Goal: Information Seeking & Learning: Learn about a topic

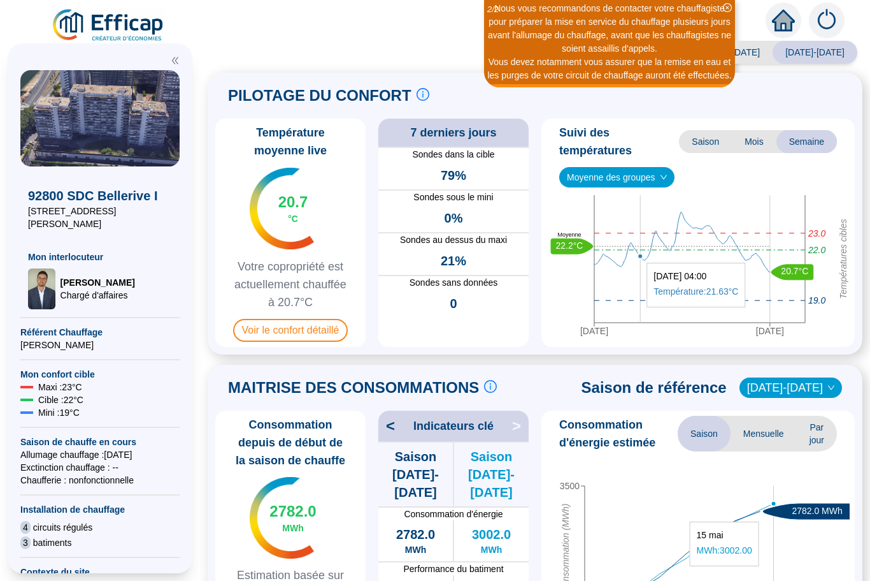
click at [425, 50] on div "Saison analysée 2023-2024 2024-2025 PILOTAGE DU CONFORT Le pilotage du confort …" at bounding box center [535, 313] width 670 height 533
click at [823, 96] on div "PILOTAGE DU CONFORT Le pilotage du confort est fondamental pour le confort de t…" at bounding box center [535, 95] width 640 height 31
click at [758, 31] on div "Nous vous recommandons de contacter votre chauffagiste pour préparer la mise en…" at bounding box center [435, 18] width 870 height 36
click at [837, 86] on div "PILOTAGE DU CONFORT Le pilotage du confort est fondamental pour le confort de t…" at bounding box center [535, 95] width 640 height 31
click at [422, 52] on div "Saison analysée 2023-2024 2024-2025 PILOTAGE DU CONFORT Le pilotage du confort …" at bounding box center [535, 313] width 670 height 533
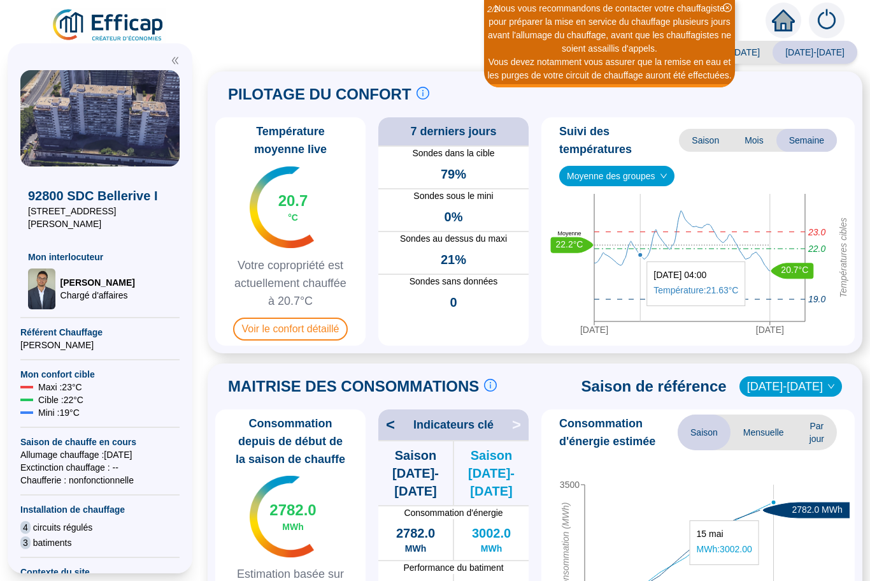
scroll to position [3, 0]
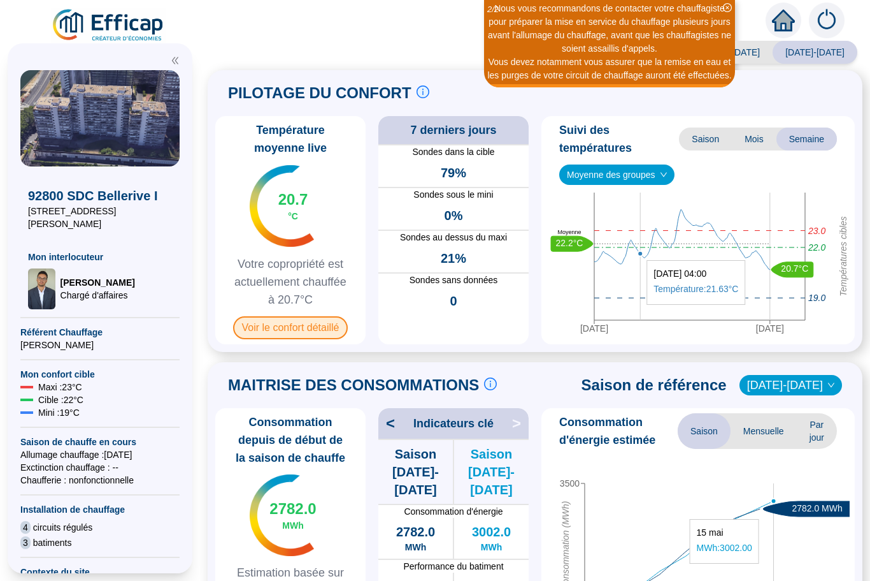
click at [283, 331] on span "Voir le confort détaillé" at bounding box center [290, 327] width 115 height 23
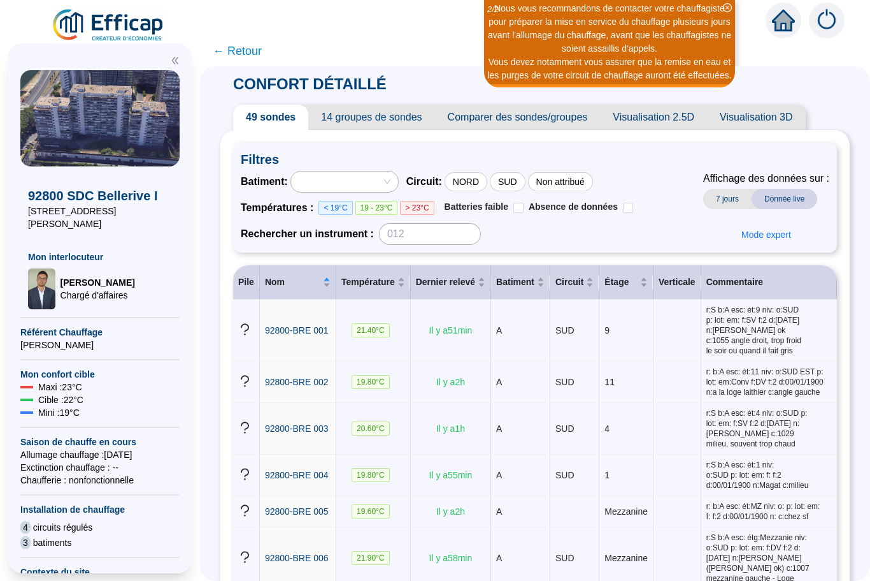
click at [368, 114] on span "14 groupes de sondes" at bounding box center [371, 117] width 126 height 25
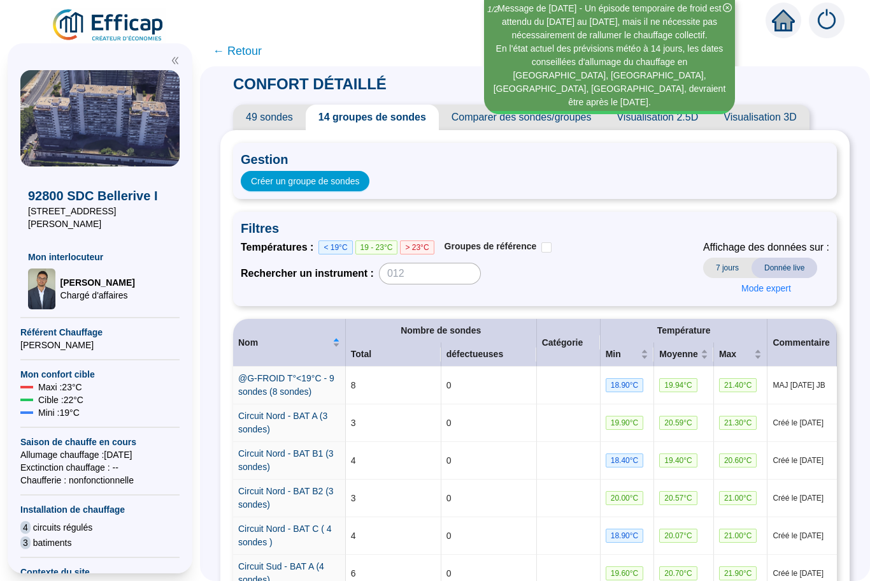
click at [473, 124] on span "Comparer des sondes/groupes" at bounding box center [522, 117] width 166 height 25
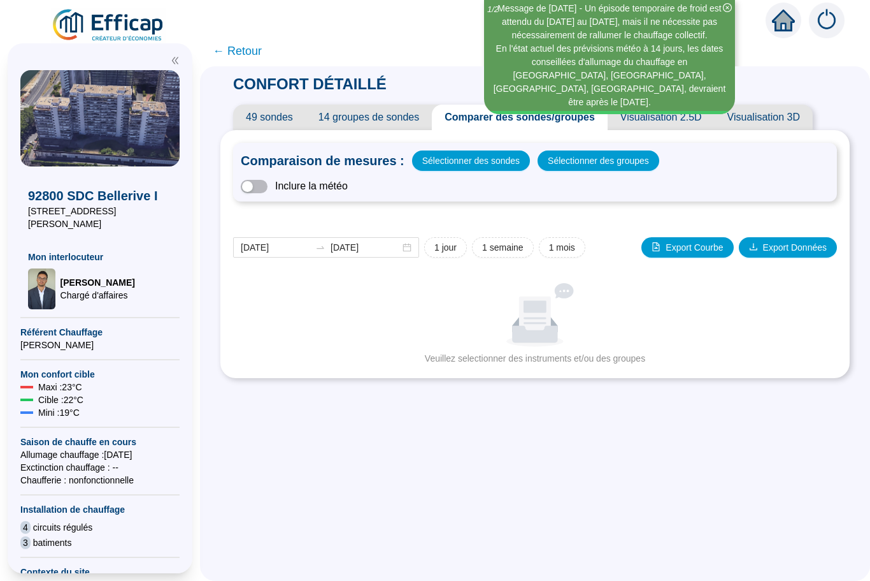
click at [659, 122] on span "Visualisation 2.5D" at bounding box center [661, 117] width 107 height 25
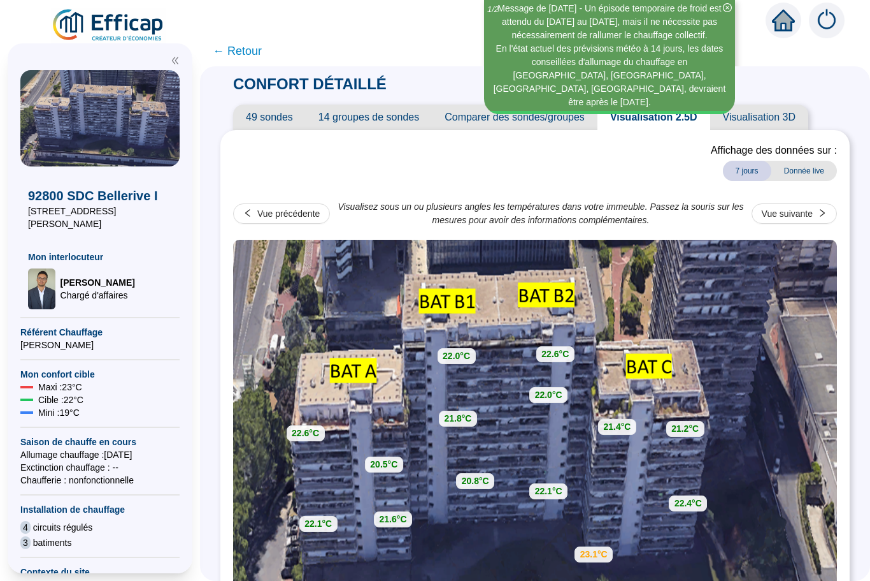
click at [768, 125] on span "Visualisation 3D" at bounding box center [760, 117] width 98 height 25
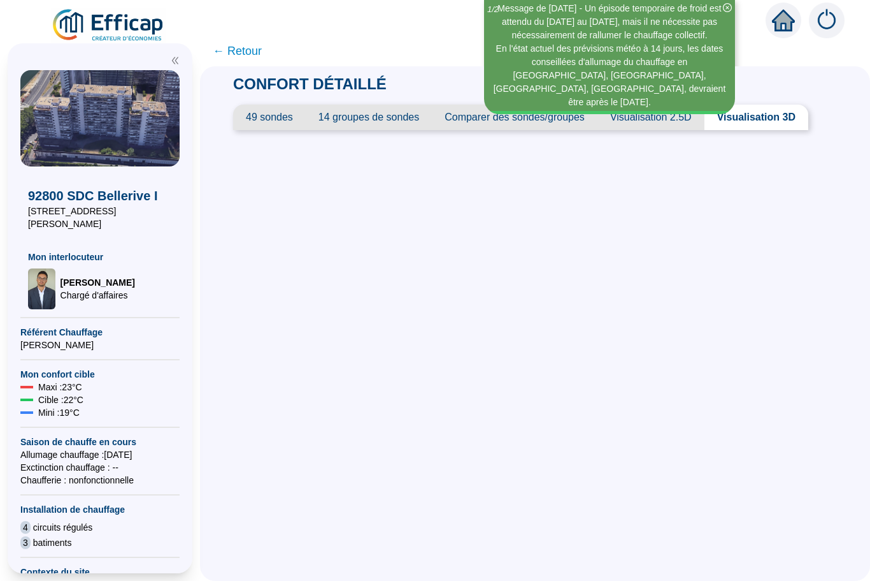
click at [765, 126] on span "Visualisation 3D" at bounding box center [757, 117] width 104 height 25
click at [763, 123] on span "Visualisation 3D" at bounding box center [757, 117] width 104 height 25
click at [669, 127] on span "Visualisation 2.5D" at bounding box center [651, 117] width 107 height 25
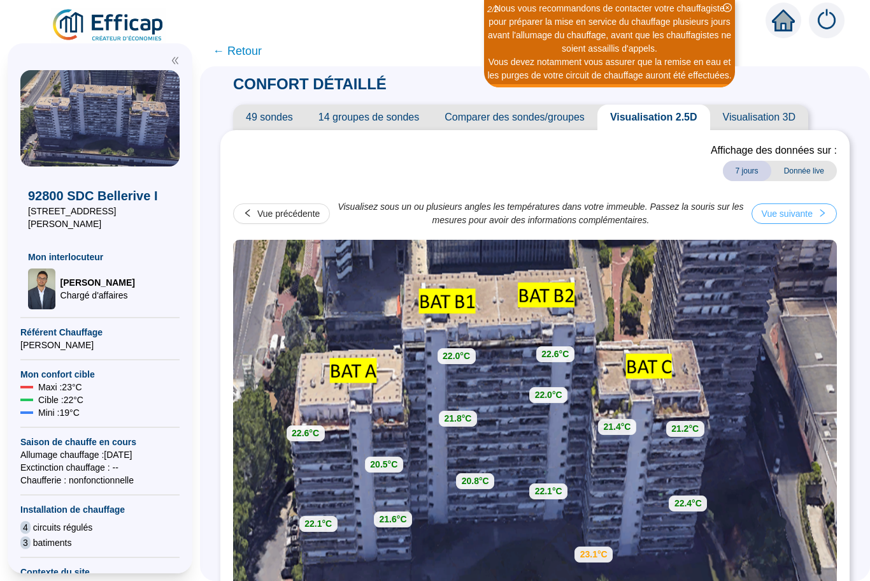
click at [800, 213] on div "Vue suivante" at bounding box center [787, 213] width 51 height 13
